Goal: Task Accomplishment & Management: Complete application form

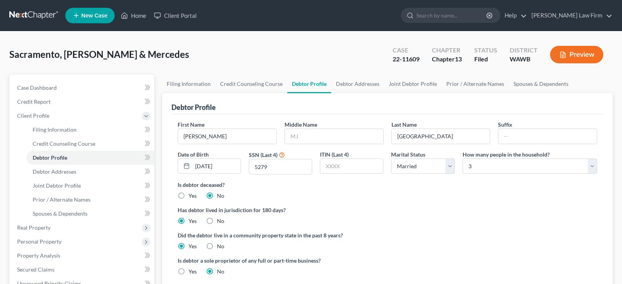
select select "1"
select select "2"
click at [142, 17] on link "Home" at bounding box center [133, 16] width 33 height 14
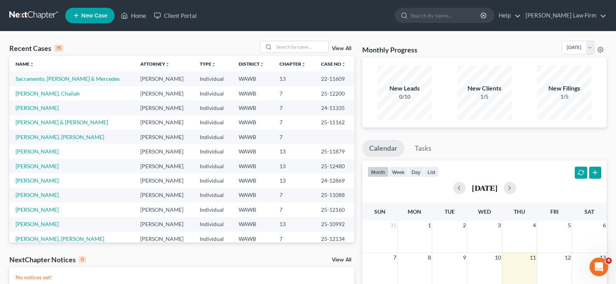
click at [284, 41] on input "search" at bounding box center [301, 46] width 54 height 11
type input "[PERSON_NAME]"
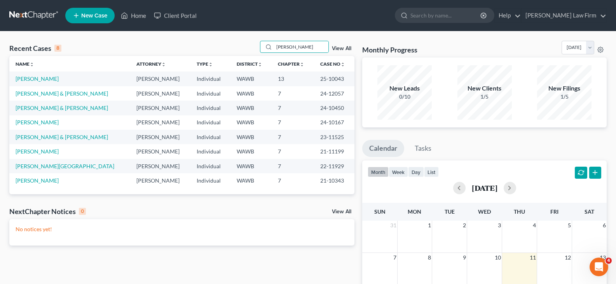
click at [37, 75] on td "[PERSON_NAME]" at bounding box center [69, 79] width 121 height 14
click at [37, 79] on link "[PERSON_NAME]" at bounding box center [37, 78] width 43 height 7
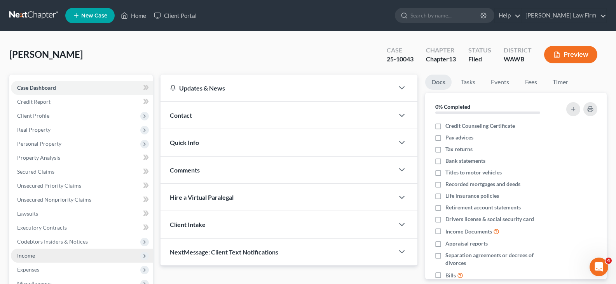
click at [33, 259] on span "Income" at bounding box center [82, 256] width 142 height 14
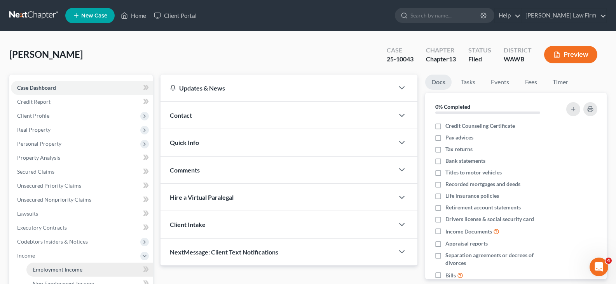
drag, startPoint x: 44, startPoint y: 268, endPoint x: 51, endPoint y: 269, distance: 7.4
click at [44, 268] on span "Employment Income" at bounding box center [58, 269] width 50 height 7
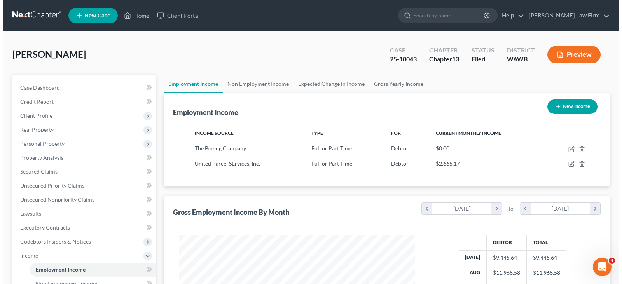
scroll to position [140, 251]
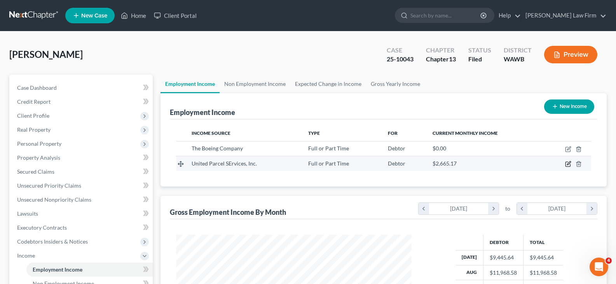
click at [568, 164] on icon "button" at bounding box center [568, 164] width 6 height 6
select select "0"
select select "10"
select select "2"
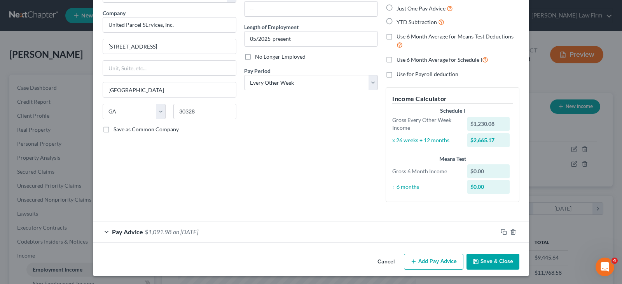
scroll to position [58, 0]
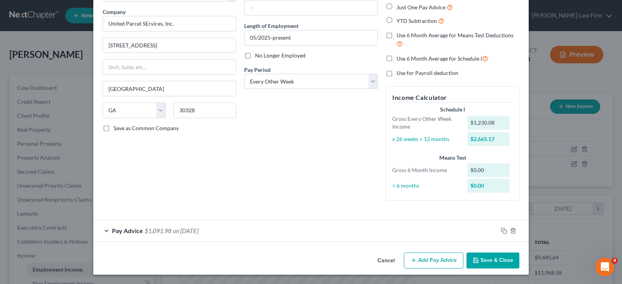
click at [280, 230] on div "Pay Advice $1,091.98 on [DATE]" at bounding box center [295, 230] width 404 height 21
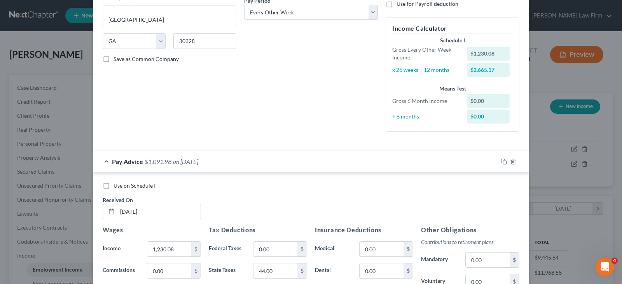
scroll to position [136, 0]
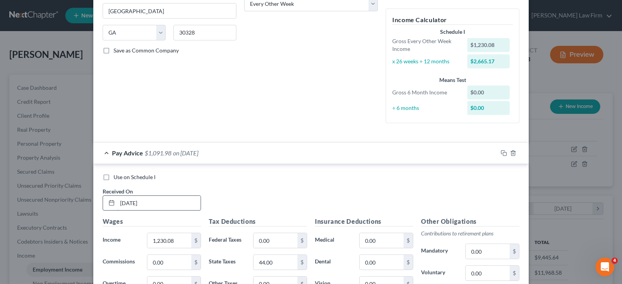
click at [182, 204] on input "[DATE]" at bounding box center [158, 203] width 83 height 15
drag, startPoint x: 152, startPoint y: 205, endPoint x: 78, endPoint y: 205, distance: 74.3
click at [78, 205] on div "Edit Income Source × Employment Type * Select Full or [DEMOGRAPHIC_DATA] Employ…" at bounding box center [311, 142] width 622 height 284
type input "[DATE]"
type input "6,160.99"
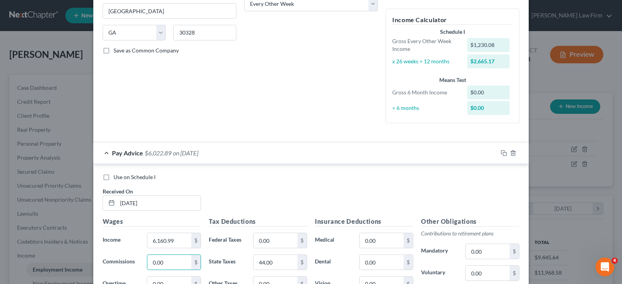
scroll to position [143, 0]
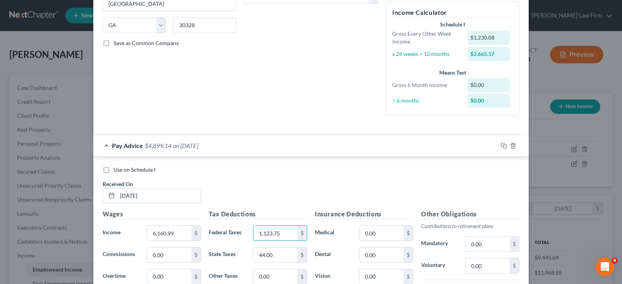
type input "1,123.75"
click at [279, 70] on div "Debtor Spouse Occupation Length of Employment 05/2025-present No Longer Employe…" at bounding box center [311, 7] width 142 height 229
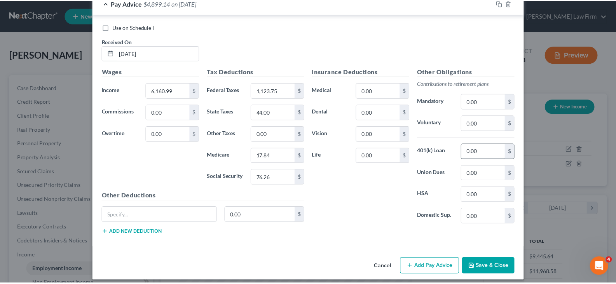
scroll to position [292, 0]
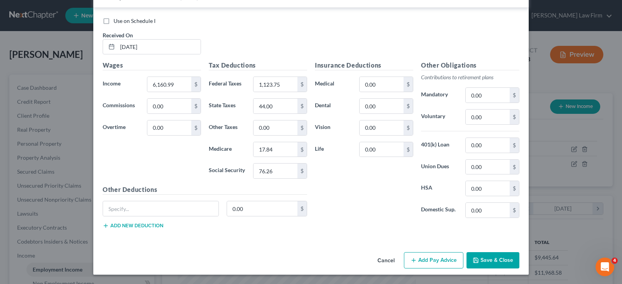
click at [388, 259] on button "Cancel" at bounding box center [386, 261] width 30 height 16
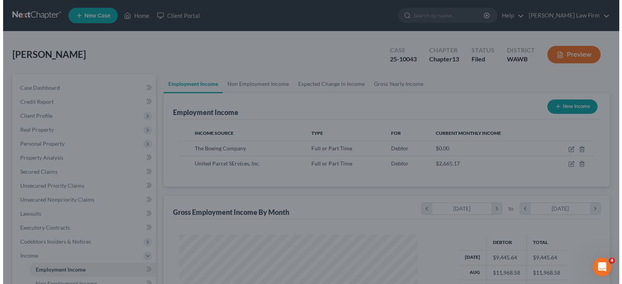
scroll to position [388694, 388582]
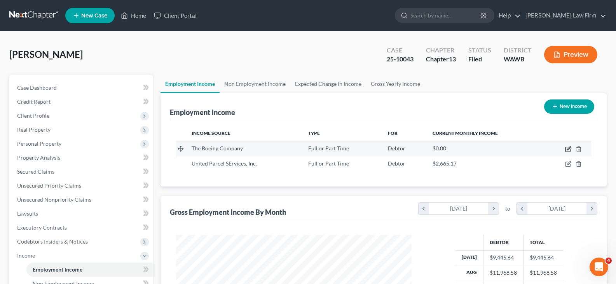
click at [567, 149] on icon "button" at bounding box center [568, 149] width 6 height 6
select select "0"
select select "50"
select select "2"
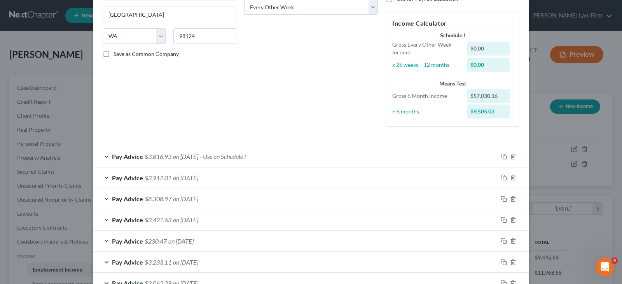
scroll to position [156, 0]
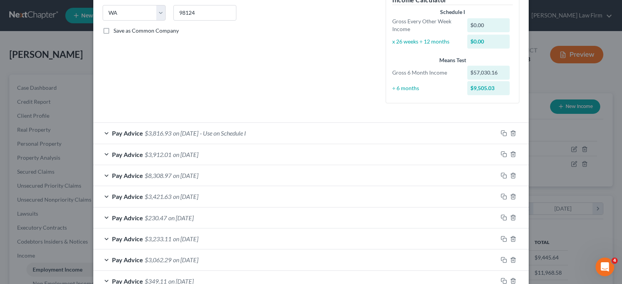
click at [241, 135] on span "- Use on Schedule I" at bounding box center [223, 132] width 46 height 7
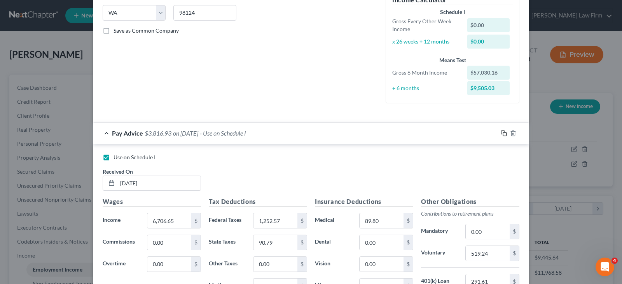
click at [503, 133] on rect "button" at bounding box center [504, 134] width 3 height 3
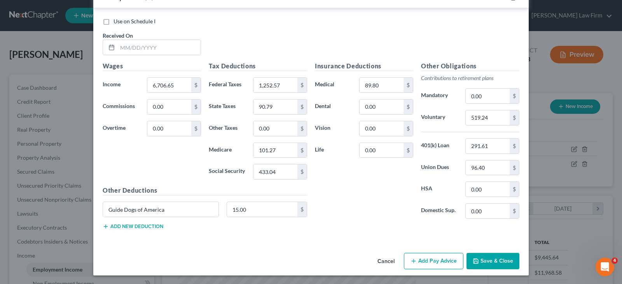
scroll to position [546, 0]
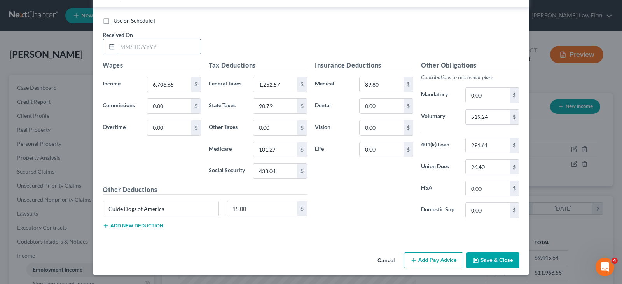
click at [164, 46] on input "text" at bounding box center [158, 46] width 83 height 15
type input "[DATE]"
type input "6,612.78"
type input "1,218.86"
type input "90.52"
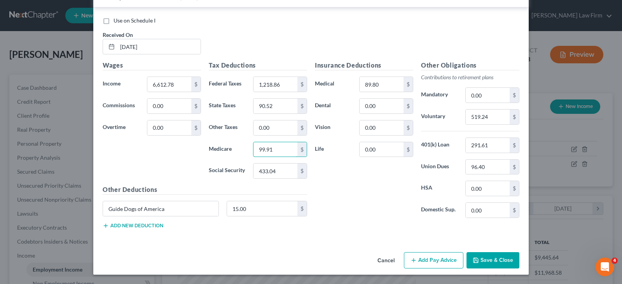
type input "99.91"
type input "427.23"
click at [498, 120] on input "519.24" at bounding box center [488, 117] width 44 height 15
drag, startPoint x: 495, startPoint y: 115, endPoint x: 439, endPoint y: 115, distance: 55.2
click at [439, 115] on div "Voluntary 519.24 $" at bounding box center [470, 117] width 106 height 16
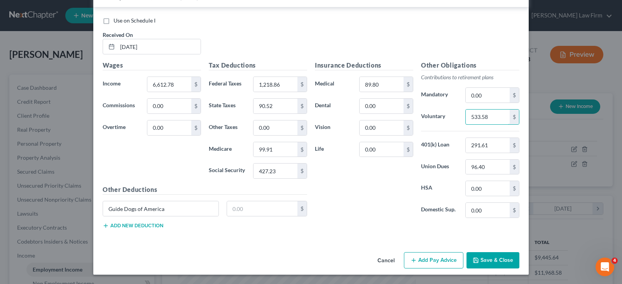
type input "533.58"
click at [301, 238] on div "Use on Schedule I Received On * [DATE] Wages Income * 6,612.78 $ Commissions 0.…" at bounding box center [310, 124] width 435 height 234
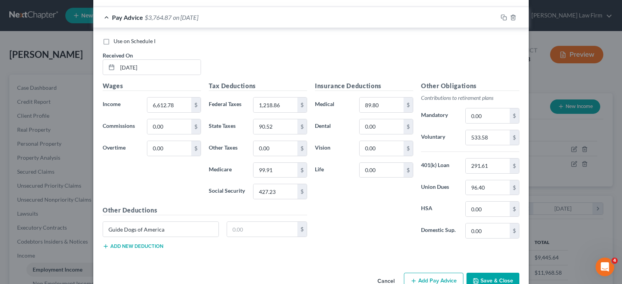
scroll to position [507, 0]
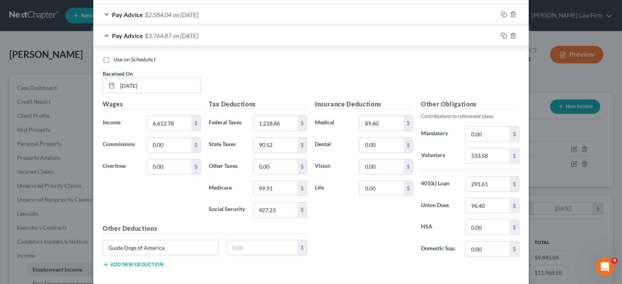
click at [262, 70] on div "Use on Schedule I Received On * [DATE]" at bounding box center [311, 78] width 425 height 44
click at [502, 36] on icon "button" at bounding box center [504, 36] width 6 height 6
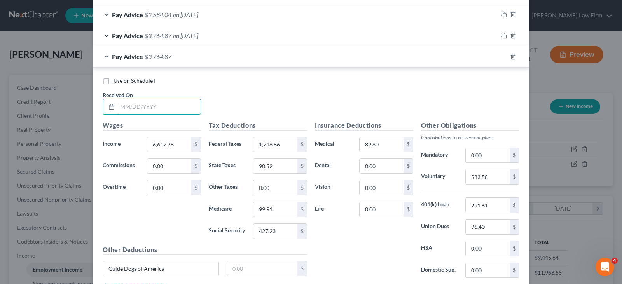
drag, startPoint x: 172, startPoint y: 108, endPoint x: 294, endPoint y: 112, distance: 122.2
click at [172, 108] on input "text" at bounding box center [158, 107] width 83 height 15
type input "[DATE]"
type input "5,025.04"
type input "837.77"
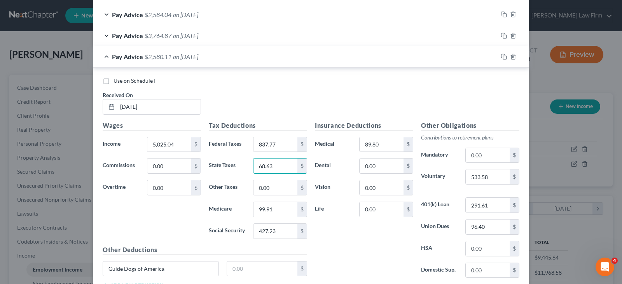
type input "68.63"
type input "76.90"
type input "328.79"
click at [260, 268] on input "text" at bounding box center [262, 269] width 71 height 15
type input "15.00"
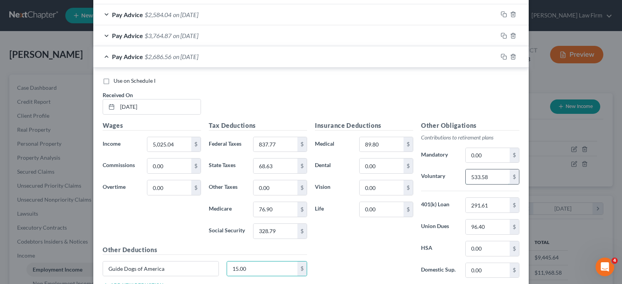
click at [491, 175] on input "533.58" at bounding box center [488, 177] width 44 height 15
type input "534.24"
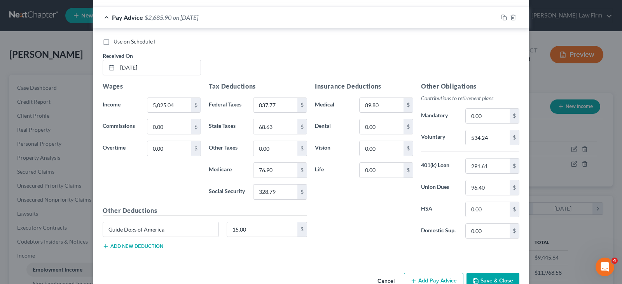
scroll to position [528, 0]
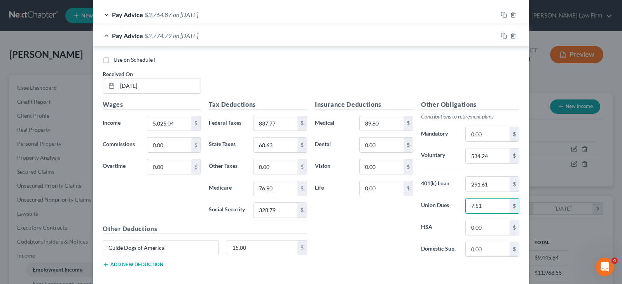
type input "7.51"
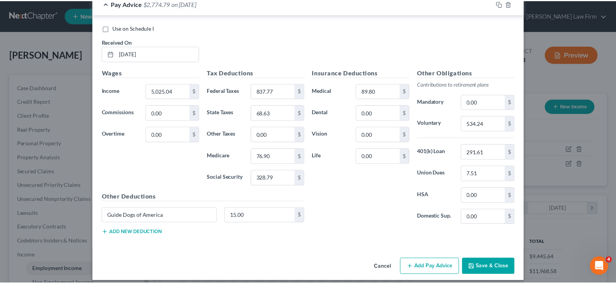
scroll to position [567, 0]
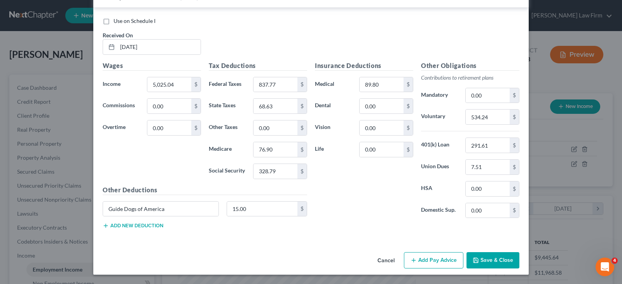
click at [510, 259] on button "Save & Close" at bounding box center [493, 260] width 53 height 16
click at [490, 259] on button "Save & Close" at bounding box center [493, 260] width 53 height 16
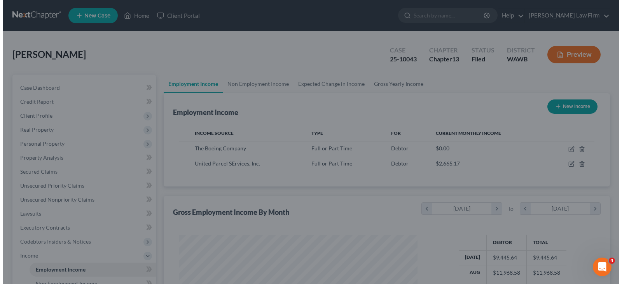
scroll to position [388694, 388582]
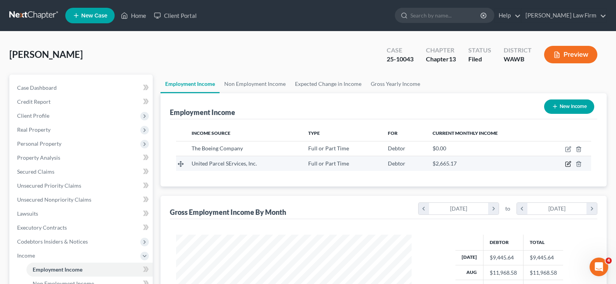
click at [566, 162] on icon "button" at bounding box center [568, 164] width 6 height 6
select select "0"
select select "10"
select select "2"
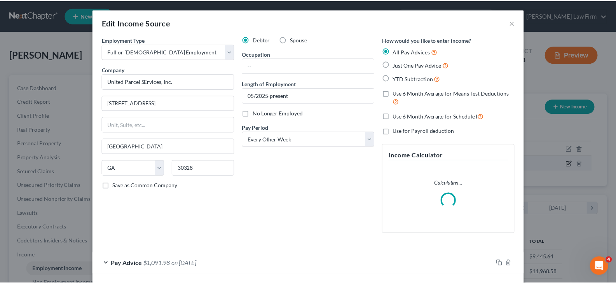
scroll to position [140, 254]
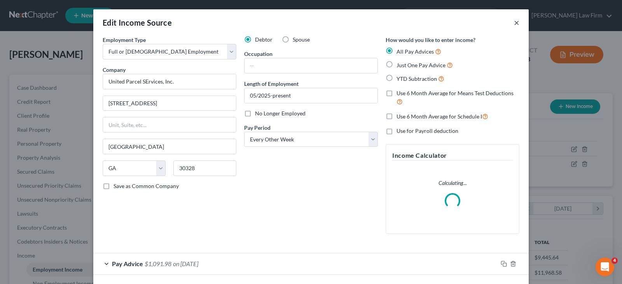
click at [515, 20] on button "×" at bounding box center [516, 22] width 5 height 9
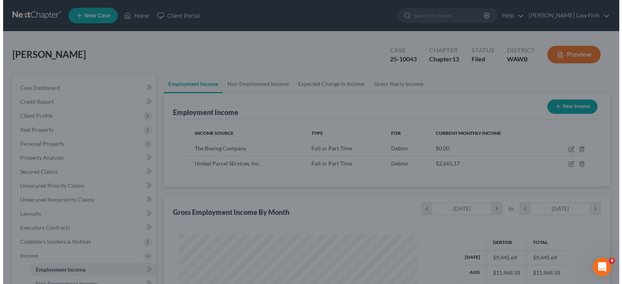
scroll to position [388694, 388582]
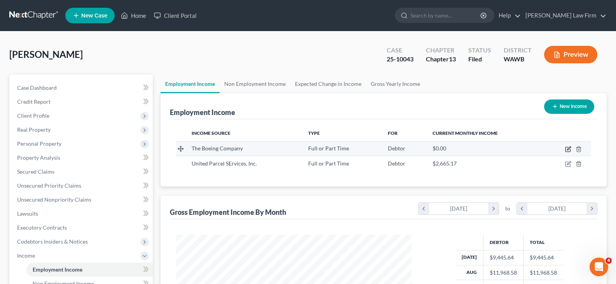
click at [570, 147] on icon "button" at bounding box center [568, 148] width 3 height 3
select select "0"
select select "50"
select select "2"
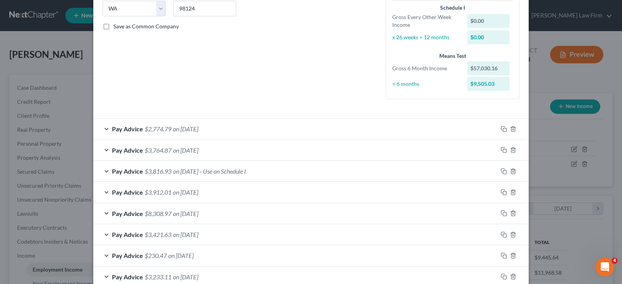
scroll to position [142, 0]
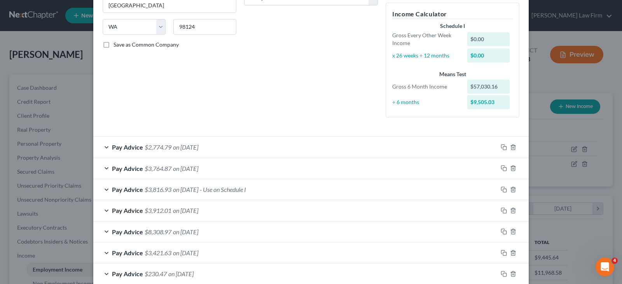
click at [240, 145] on div "Pay Advice $2,774.79 on [DATE]" at bounding box center [295, 147] width 404 height 21
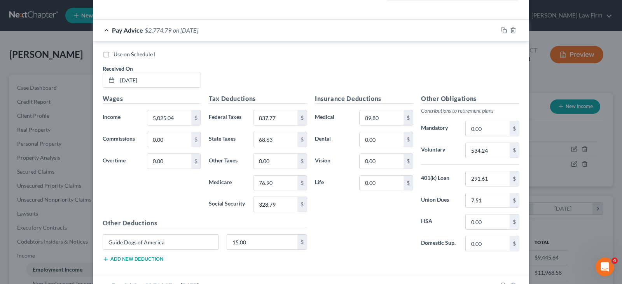
scroll to position [258, 0]
click at [503, 30] on rect "button" at bounding box center [504, 31] width 3 height 3
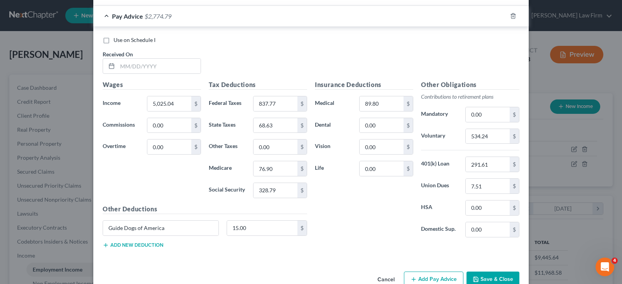
scroll to position [569, 0]
click at [173, 61] on input "text" at bounding box center [158, 65] width 83 height 15
type input "[DATE]"
type input "3,927.56"
type input "585.41"
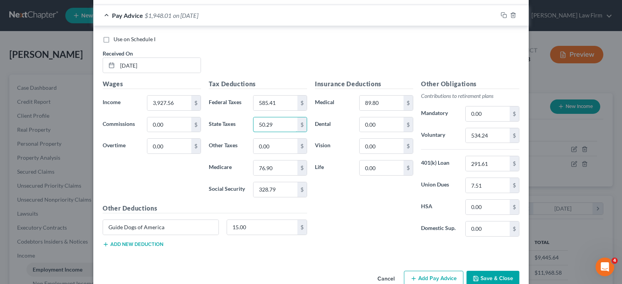
type input "50.29"
type input "60.98"
type input "260.74"
click at [490, 136] on input "534.24" at bounding box center [488, 135] width 44 height 15
type input "470.81"
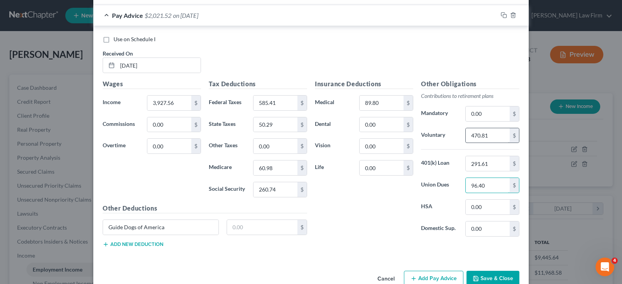
type input "96.40"
click at [503, 16] on rect "button" at bounding box center [504, 15] width 3 height 3
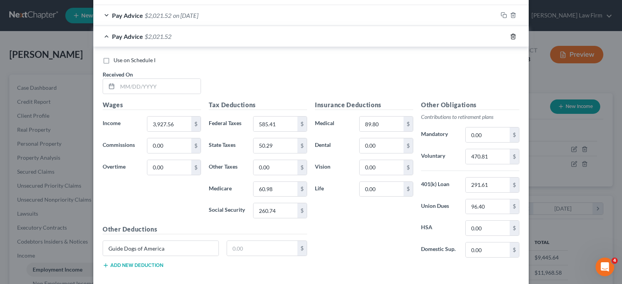
click at [512, 37] on icon "button" at bounding box center [513, 36] width 6 height 6
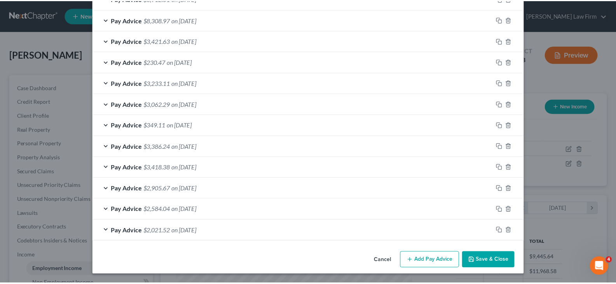
scroll to position [354, 0]
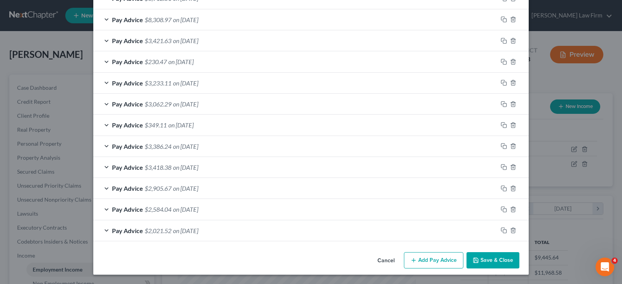
click at [491, 258] on button "Save & Close" at bounding box center [493, 260] width 53 height 16
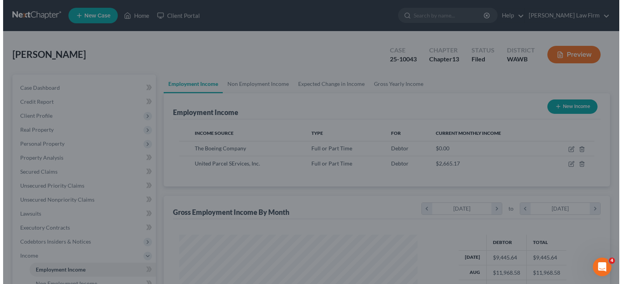
scroll to position [388694, 388582]
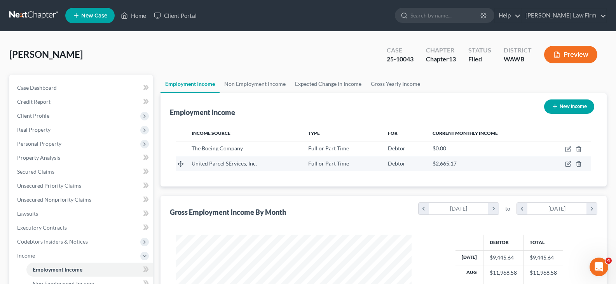
click at [563, 161] on td at bounding box center [567, 163] width 48 height 15
click at [568, 161] on icon "button" at bounding box center [568, 164] width 6 height 6
select select "0"
select select "10"
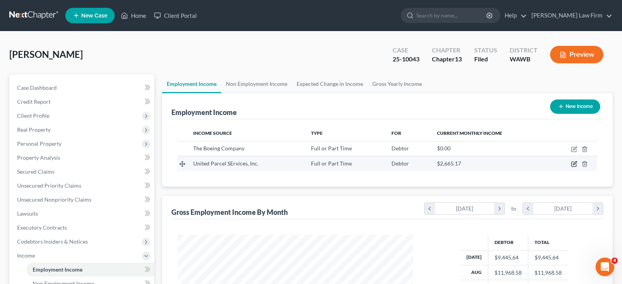
select select "2"
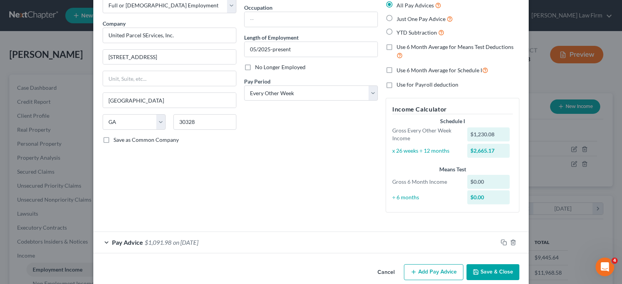
scroll to position [58, 0]
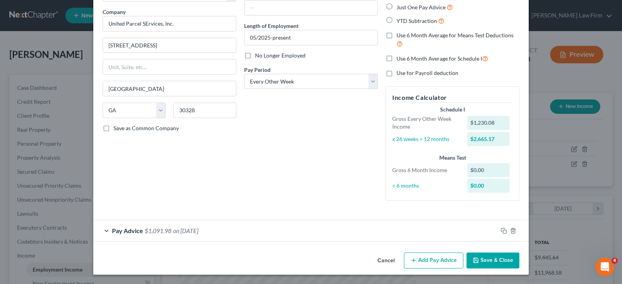
click at [488, 231] on div "Pay Advice $1,091.98 on [DATE]" at bounding box center [295, 230] width 404 height 21
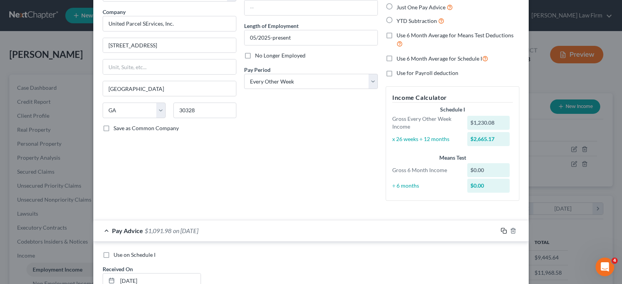
click at [501, 231] on icon "button" at bounding box center [504, 231] width 6 height 6
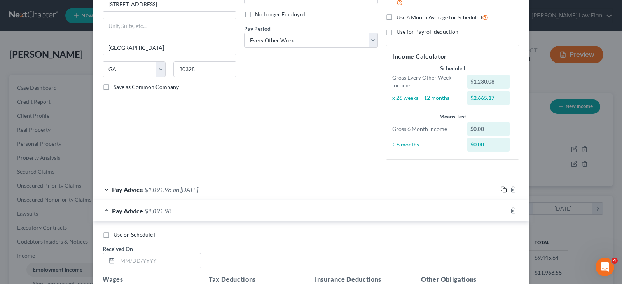
scroll to position [175, 0]
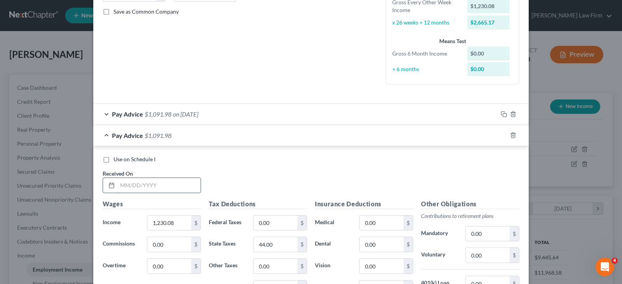
click at [128, 187] on input "text" at bounding box center [158, 185] width 83 height 15
type input "[DATE]"
type input "1,595.26"
type input "23.13"
click at [283, 245] on input "44.00" at bounding box center [276, 244] width 44 height 15
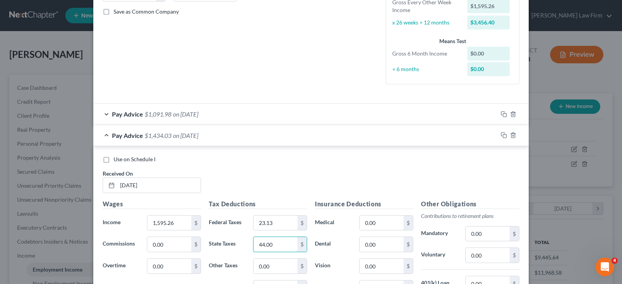
drag, startPoint x: 283, startPoint y: 245, endPoint x: 267, endPoint y: 255, distance: 19.6
click at [234, 247] on div "State Taxes 44.00 $" at bounding box center [258, 245] width 106 height 16
type input "60.00"
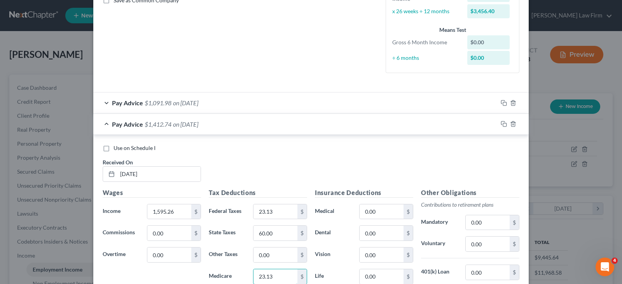
type input "23.13"
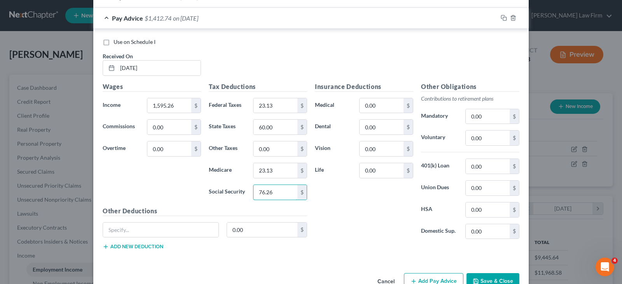
scroll to position [274, 0]
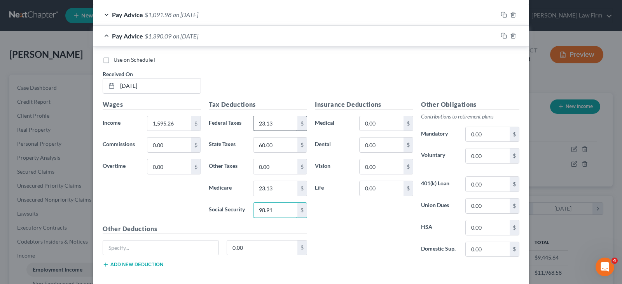
type input "98.91"
type input "0"
click at [501, 34] on icon "button" at bounding box center [504, 36] width 6 height 6
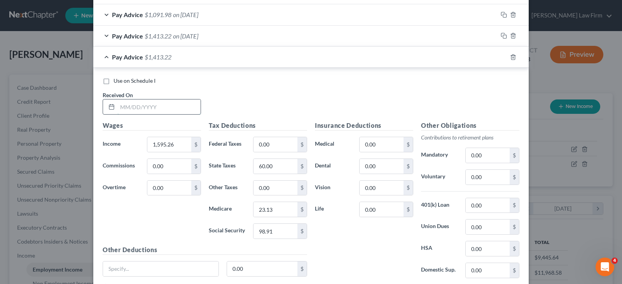
drag, startPoint x: 161, startPoint y: 102, endPoint x: 179, endPoint y: 105, distance: 17.8
click at [161, 102] on input "text" at bounding box center [158, 107] width 83 height 15
type input "[DATE]"
type input "1,537.60"
type input "57.00"
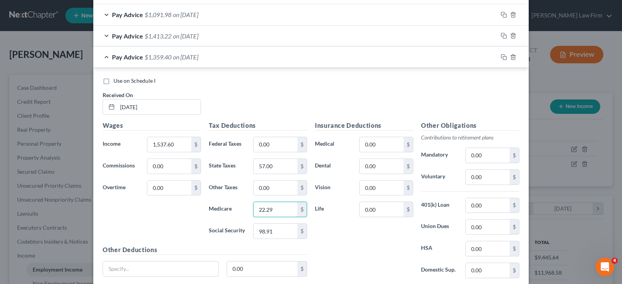
type input "22.29"
type input "95.33"
click at [501, 57] on icon "button" at bounding box center [504, 57] width 6 height 6
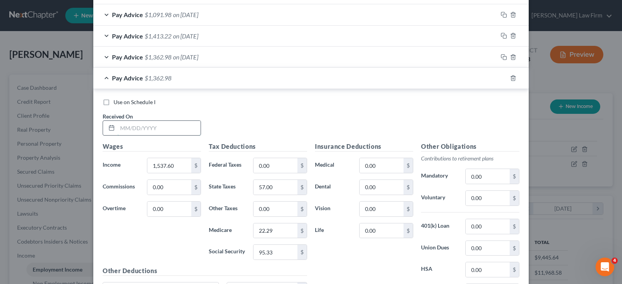
click at [164, 124] on input "text" at bounding box center [158, 128] width 83 height 15
type input "[DATE]"
type input "1,537.60"
type input "22.30"
click at [503, 81] on rect "button" at bounding box center [504, 78] width 3 height 3
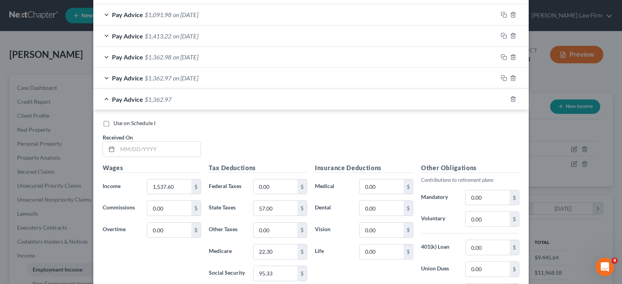
drag, startPoint x: 165, startPoint y: 145, endPoint x: 364, endPoint y: 145, distance: 199.5
click at [165, 145] on input "text" at bounding box center [158, 149] width 83 height 15
type input "[DATE]"
type input "22.29"
click at [502, 98] on icon "button" at bounding box center [504, 99] width 6 height 6
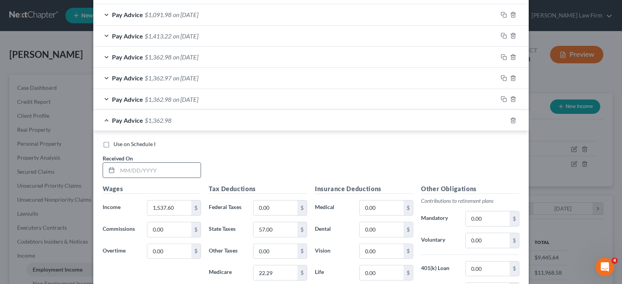
click at [168, 170] on input "text" at bounding box center [158, 170] width 83 height 15
type input "[DATE]"
type input "22.30"
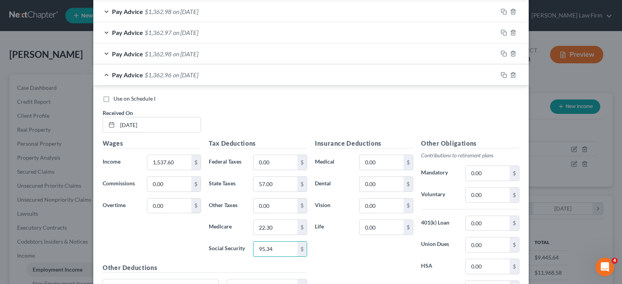
type input "95.34"
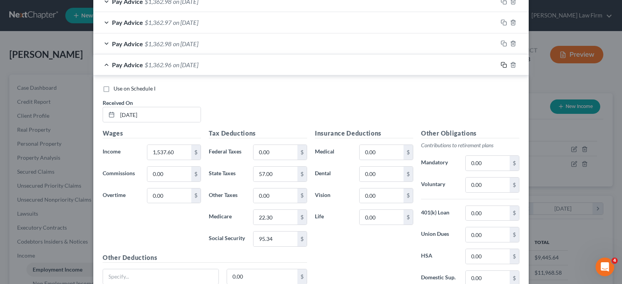
click at [501, 65] on icon "button" at bounding box center [504, 65] width 6 height 6
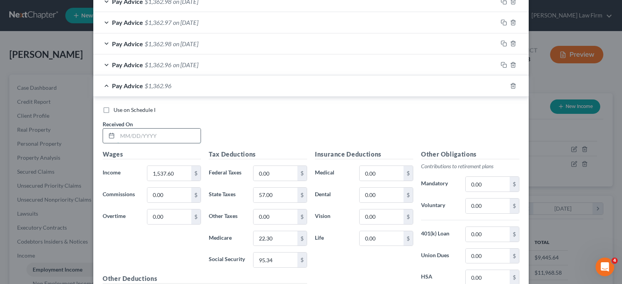
click at [142, 136] on input "text" at bounding box center [158, 136] width 83 height 15
type input "[DATE]"
type input "1,537.50"
type input "22.29"
type input "95.32"
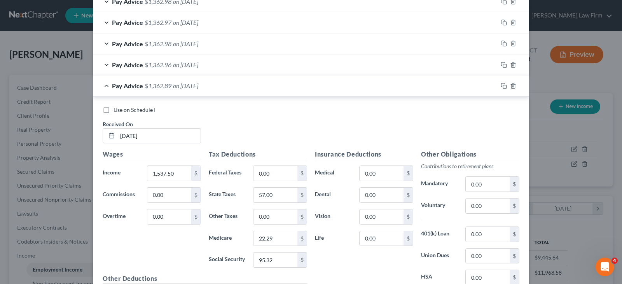
scroll to position [419, 0]
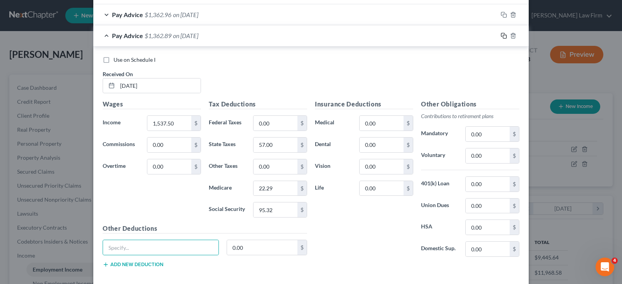
click at [501, 35] on icon "button" at bounding box center [504, 36] width 6 height 6
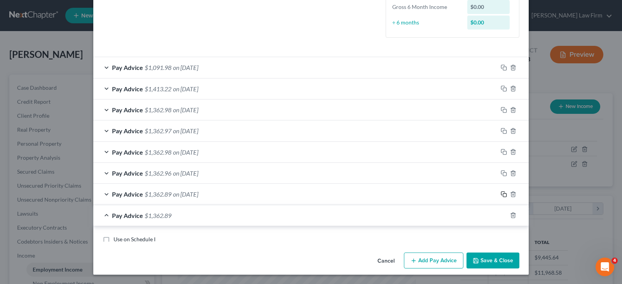
scroll to position [380, 0]
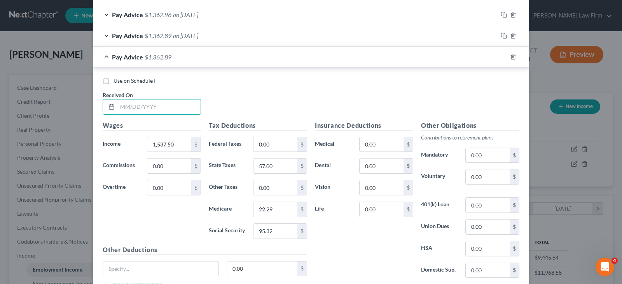
drag, startPoint x: 138, startPoint y: 105, endPoint x: 215, endPoint y: 107, distance: 77.4
click at [138, 105] on input "text" at bounding box center [158, 107] width 83 height 15
type input "[DATE]"
type input "1,537.48"
type input "22.30"
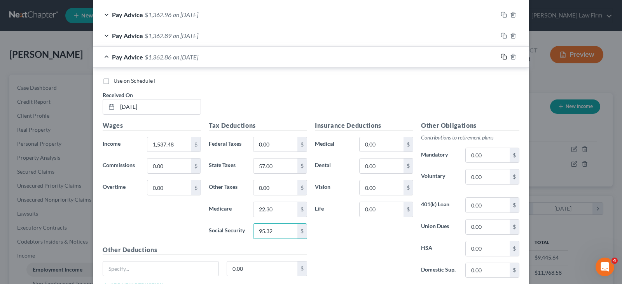
click at [501, 54] on icon "button" at bounding box center [502, 55] width 3 height 3
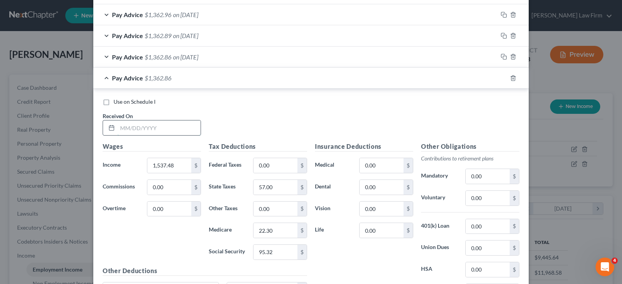
drag, startPoint x: 175, startPoint y: 126, endPoint x: 187, endPoint y: 126, distance: 11.3
click at [175, 126] on input "text" at bounding box center [158, 128] width 83 height 15
type input "[DATE]"
type input "22.29"
type input "95.33"
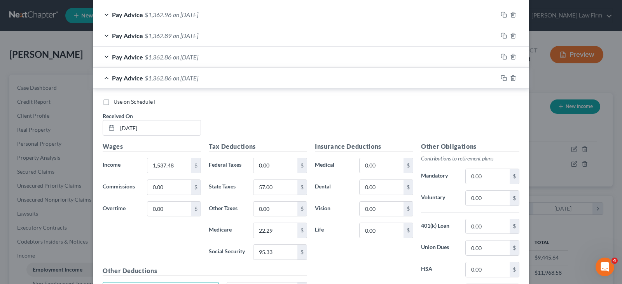
scroll to position [393, 0]
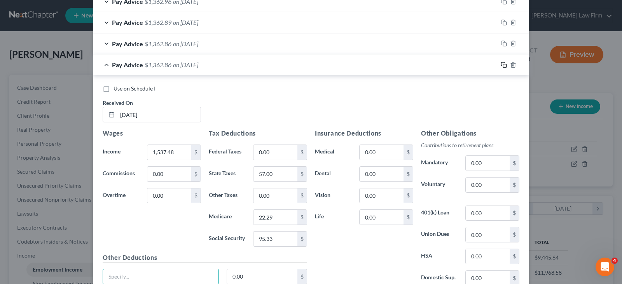
click at [502, 65] on icon "button" at bounding box center [504, 65] width 6 height 6
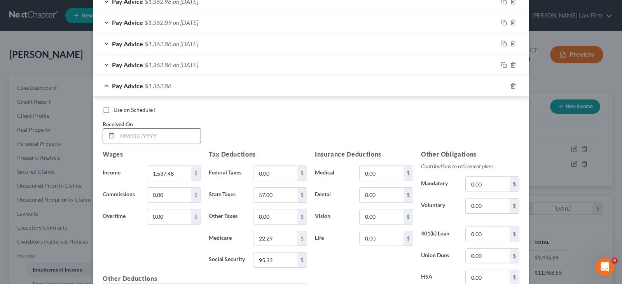
drag, startPoint x: 172, startPoint y: 135, endPoint x: 185, endPoint y: 133, distance: 13.0
click at [172, 135] on input "text" at bounding box center [158, 136] width 83 height 15
type input "[DATE]"
type input "2,011.48"
type input "78.00"
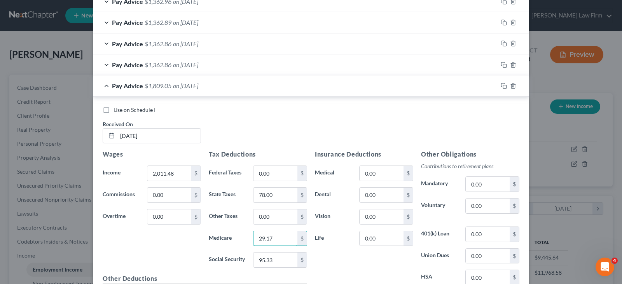
type input "29.17"
type input "124.71"
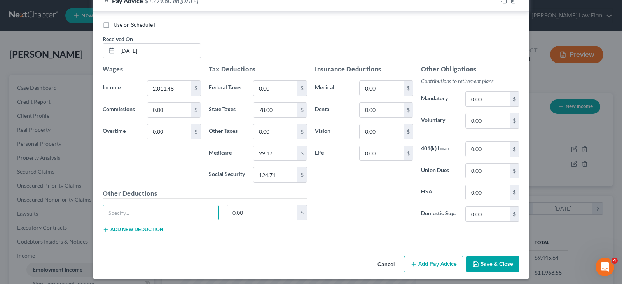
scroll to position [482, 0]
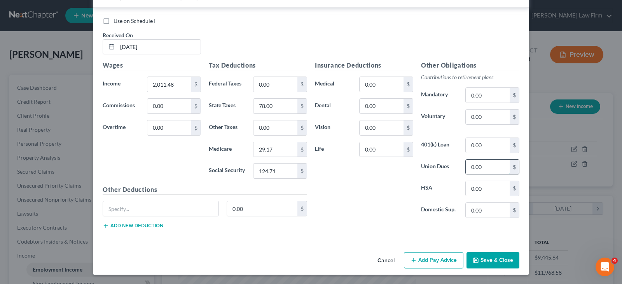
click at [476, 163] on input "0.00" at bounding box center [488, 167] width 44 height 15
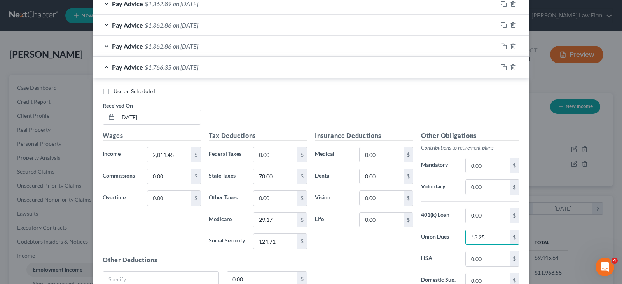
scroll to position [404, 0]
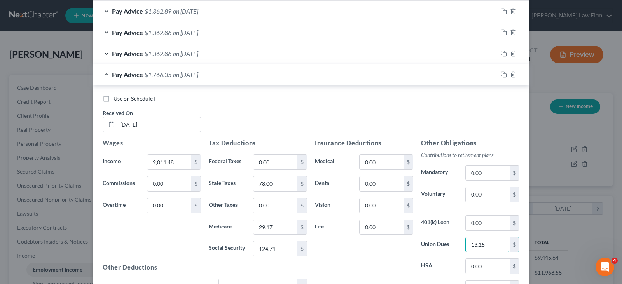
type input "13.25"
click at [501, 74] on icon "button" at bounding box center [504, 75] width 6 height 6
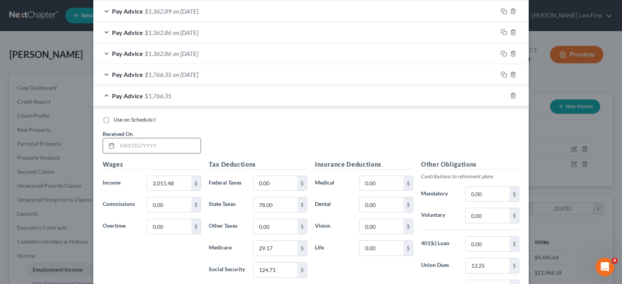
drag, startPoint x: 145, startPoint y: 143, endPoint x: 168, endPoint y: 145, distance: 22.2
click at [145, 143] on input "text" at bounding box center [158, 145] width 83 height 15
type input "[DATE]"
type input "1,563.00"
type input "58.00"
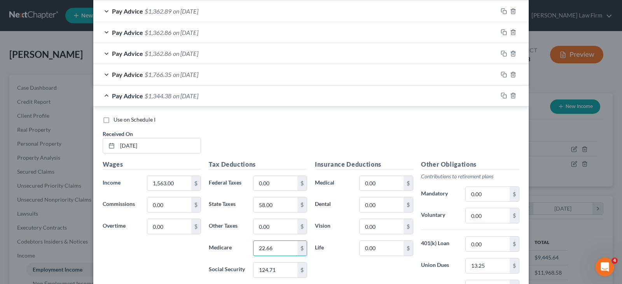
type input "22.66"
type input "96.91"
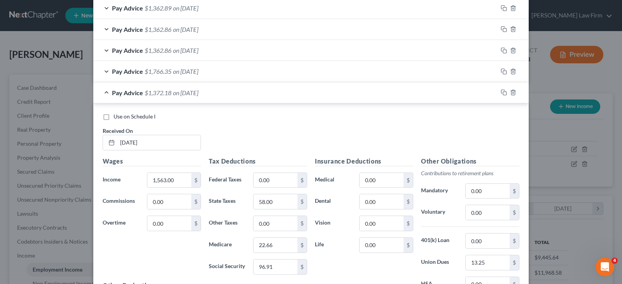
scroll to position [425, 0]
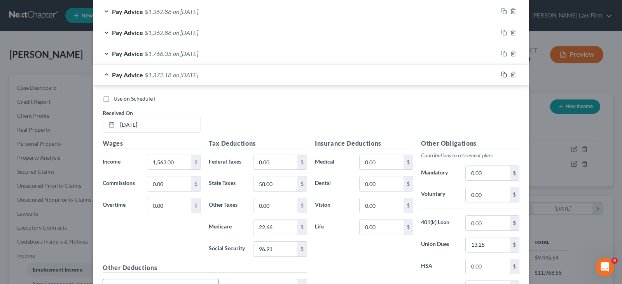
click at [501, 77] on icon "button" at bounding box center [504, 75] width 6 height 6
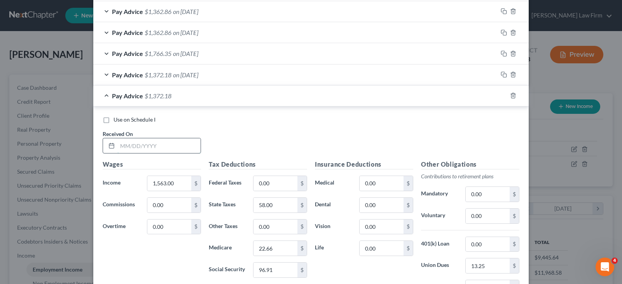
click at [168, 142] on input "text" at bounding box center [158, 145] width 83 height 15
type input "[DATE]"
type input "2,031.90"
type input "79.00"
type input "29.46"
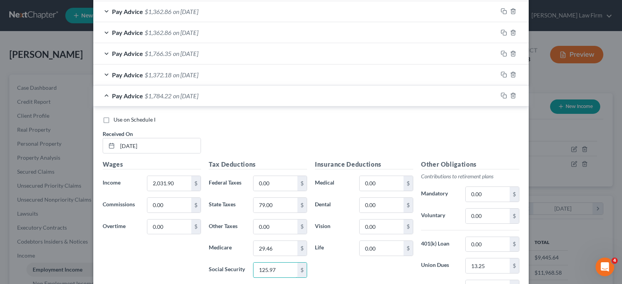
type input "125.97"
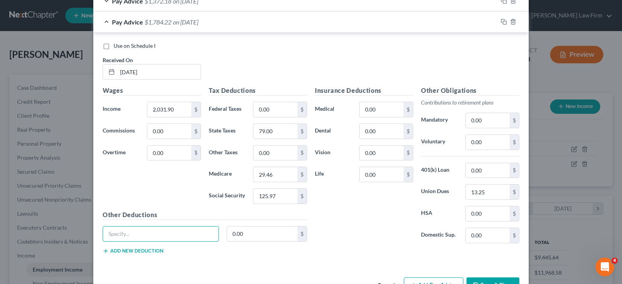
scroll to position [485, 0]
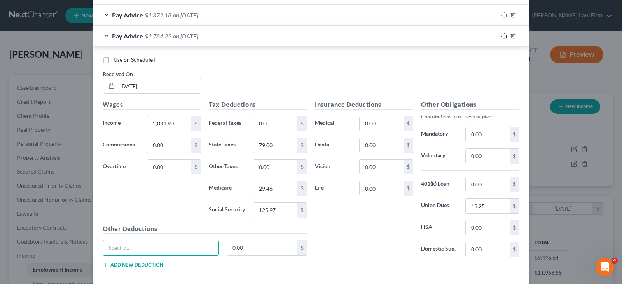
click at [502, 34] on icon "button" at bounding box center [502, 34] width 3 height 3
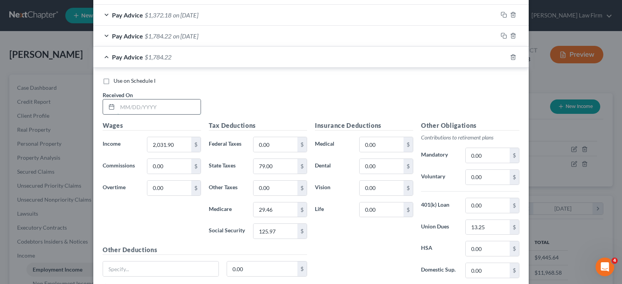
click at [148, 108] on input "text" at bounding box center [158, 107] width 83 height 15
type input "[DATE]"
type input "2,031.90"
type input "125.98"
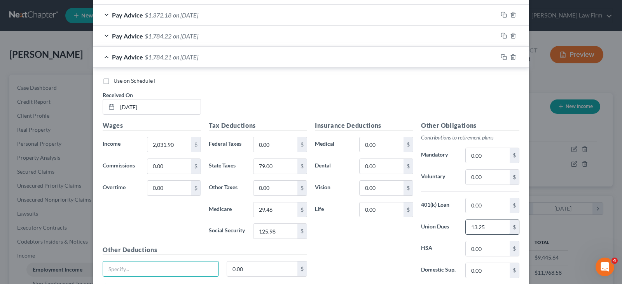
click at [484, 229] on input "13.25" at bounding box center [488, 227] width 44 height 15
type input "0"
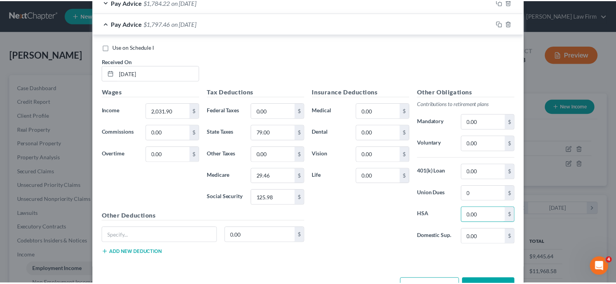
scroll to position [546, 0]
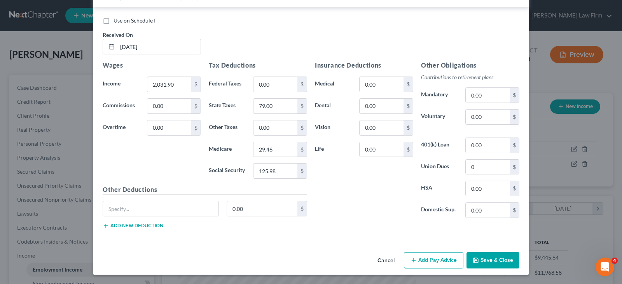
click at [489, 257] on button "Save & Close" at bounding box center [493, 260] width 53 height 16
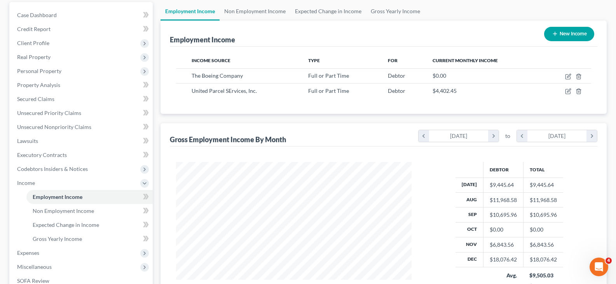
scroll to position [156, 0]
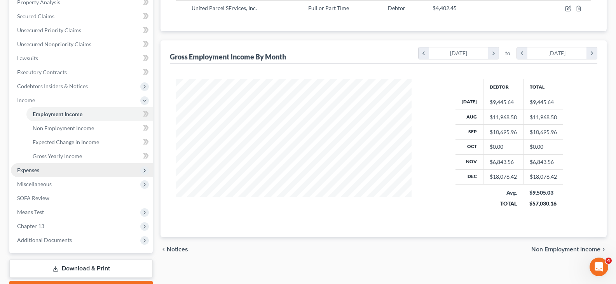
click at [66, 169] on span "Expenses" at bounding box center [82, 170] width 142 height 14
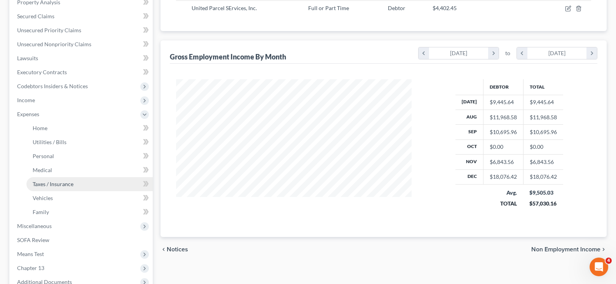
click at [54, 183] on span "Taxes / Insurance" at bounding box center [53, 184] width 41 height 7
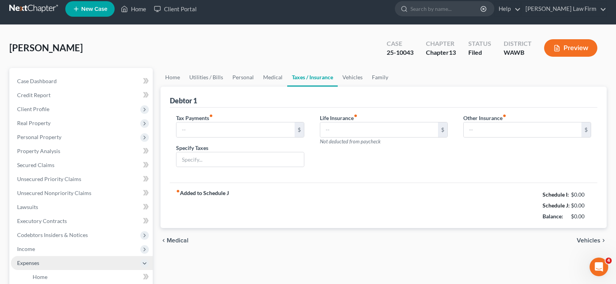
type input "0.00"
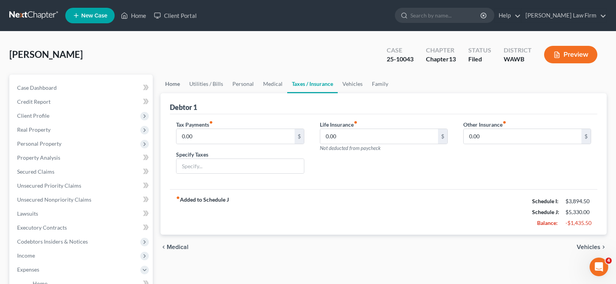
click at [178, 84] on link "Home" at bounding box center [173, 84] width 24 height 19
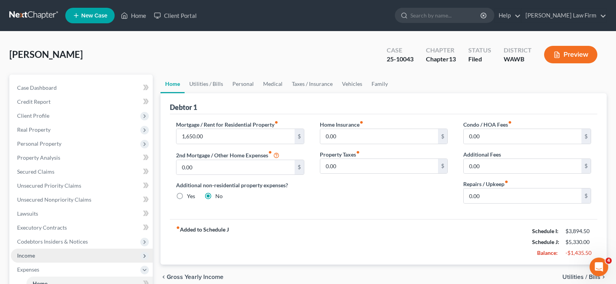
click at [63, 257] on span "Income" at bounding box center [82, 256] width 142 height 14
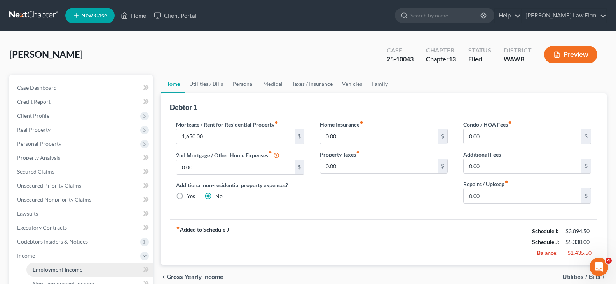
click at [69, 268] on span "Employment Income" at bounding box center [58, 269] width 50 height 7
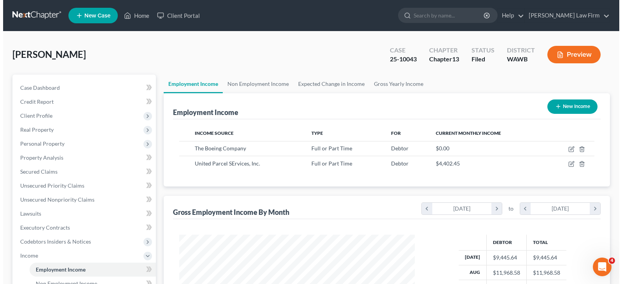
scroll to position [140, 251]
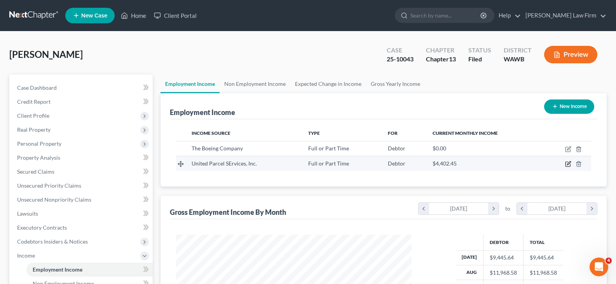
click at [567, 164] on icon "button" at bounding box center [568, 164] width 6 height 6
select select "0"
select select "10"
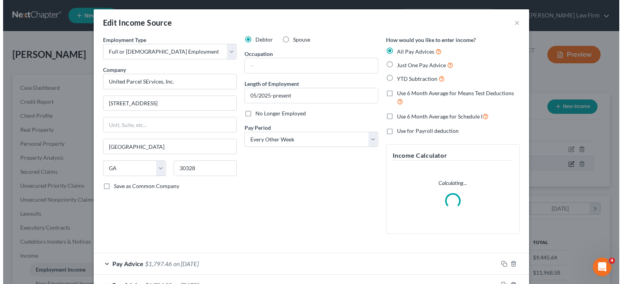
scroll to position [140, 254]
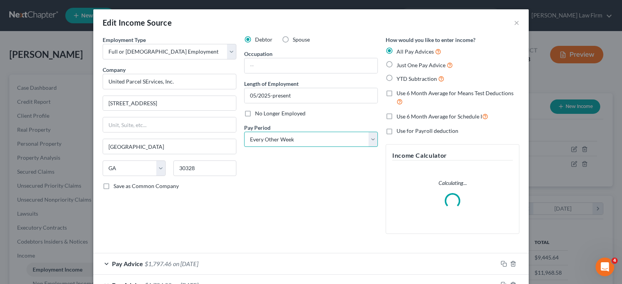
click at [317, 140] on select "Select Monthly Twice Monthly Every Other Week Weekly" at bounding box center [311, 140] width 134 height 16
select select "3"
click at [244, 132] on select "Select Monthly Twice Monthly Every Other Week Weekly" at bounding box center [311, 140] width 134 height 16
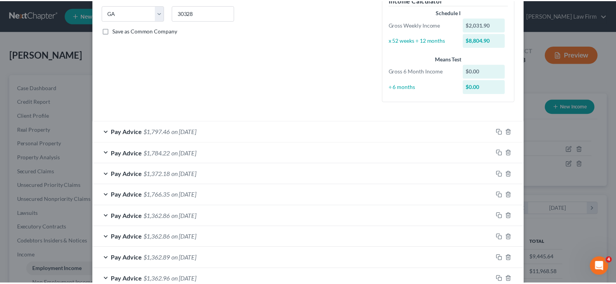
scroll to position [310, 0]
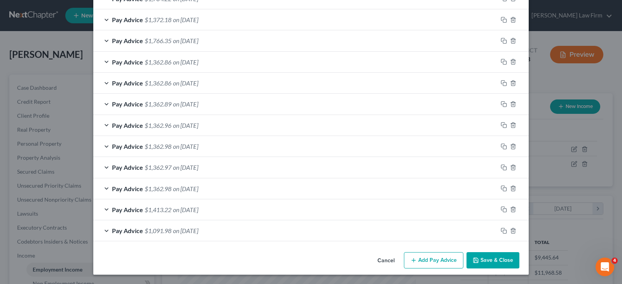
click at [502, 258] on button "Save & Close" at bounding box center [493, 260] width 53 height 16
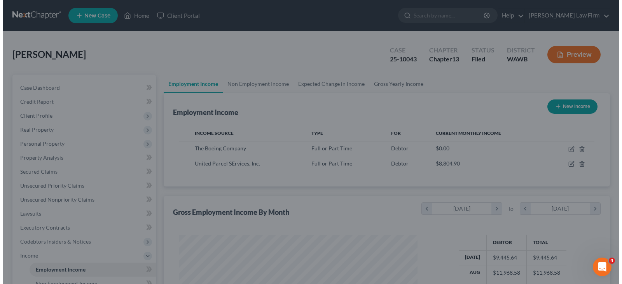
scroll to position [388694, 388582]
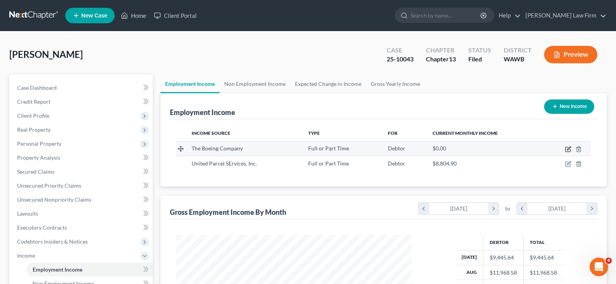
click at [570, 147] on icon "button" at bounding box center [568, 149] width 6 height 6
select select "0"
select select "50"
select select "2"
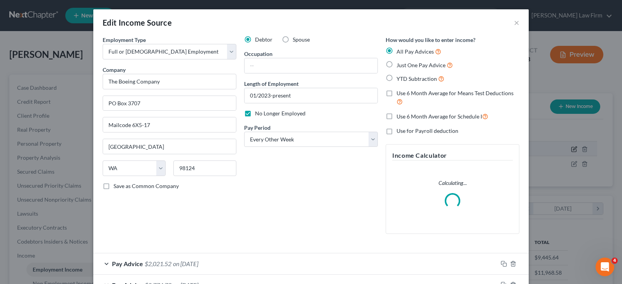
scroll to position [140, 254]
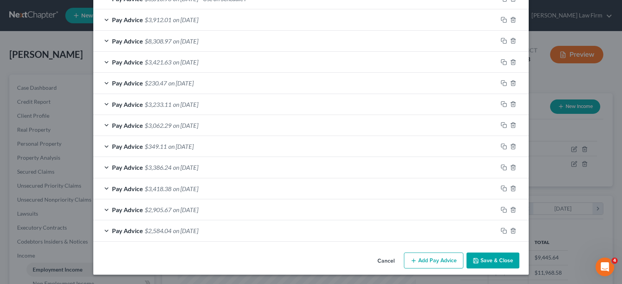
click at [488, 260] on button "Save & Close" at bounding box center [493, 261] width 53 height 16
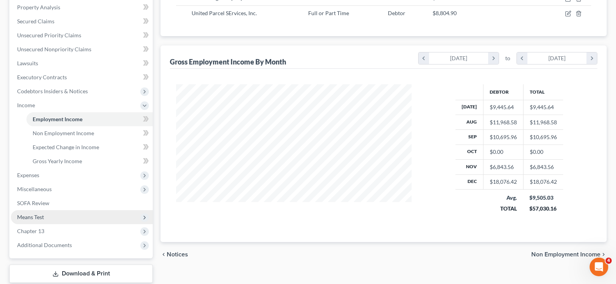
scroll to position [156, 0]
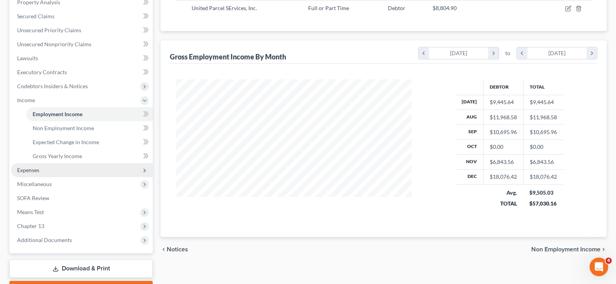
click at [47, 174] on span "Expenses" at bounding box center [82, 170] width 142 height 14
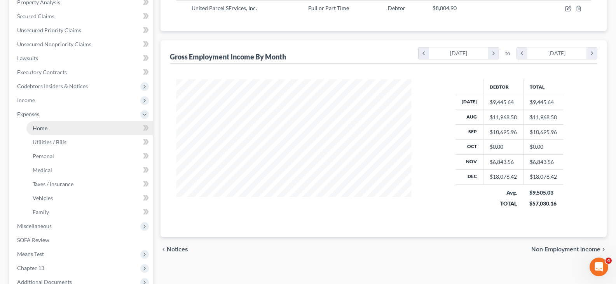
click at [63, 130] on link "Home" at bounding box center [89, 128] width 126 height 14
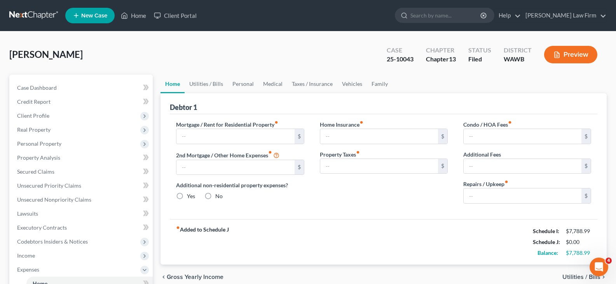
type input "1,650.00"
type input "0.00"
radio input "true"
type input "0.00"
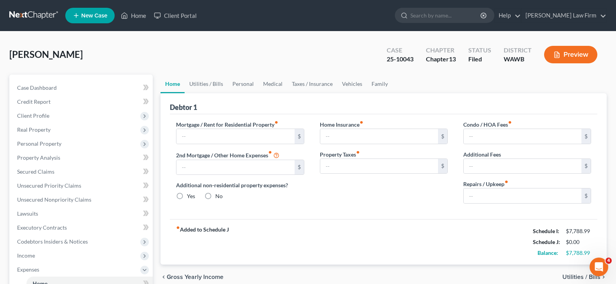
type input "0.00"
drag, startPoint x: 219, startPoint y: 83, endPoint x: 215, endPoint y: 80, distance: 4.7
click at [219, 83] on link "Utilities / Bills" at bounding box center [206, 84] width 43 height 19
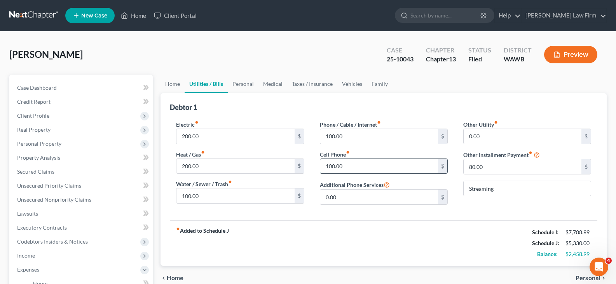
click at [373, 167] on input "100.00" at bounding box center [379, 166] width 118 height 15
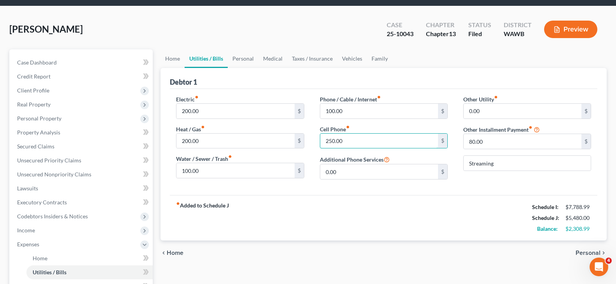
scroll to position [39, 0]
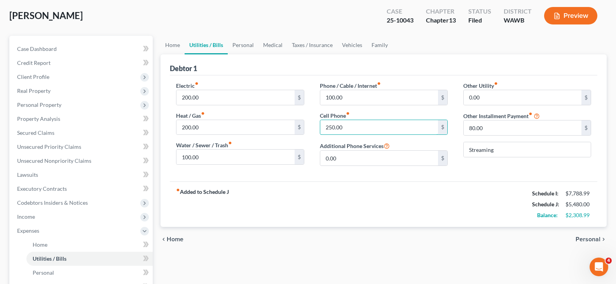
type input "250.00"
click at [579, 241] on span "Personal" at bounding box center [588, 239] width 25 height 6
